Goal: Task Accomplishment & Management: Manage account settings

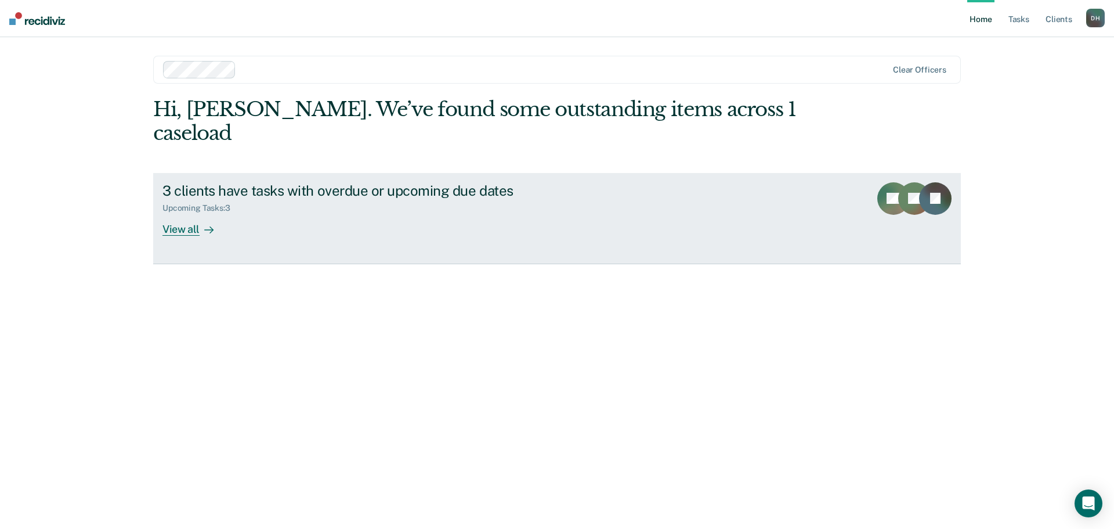
click at [153, 207] on link "3 clients have tasks with overdue or upcoming due dates Upcoming Tasks : 3 View…" at bounding box center [557, 218] width 808 height 91
